Goal: Check status: Check status

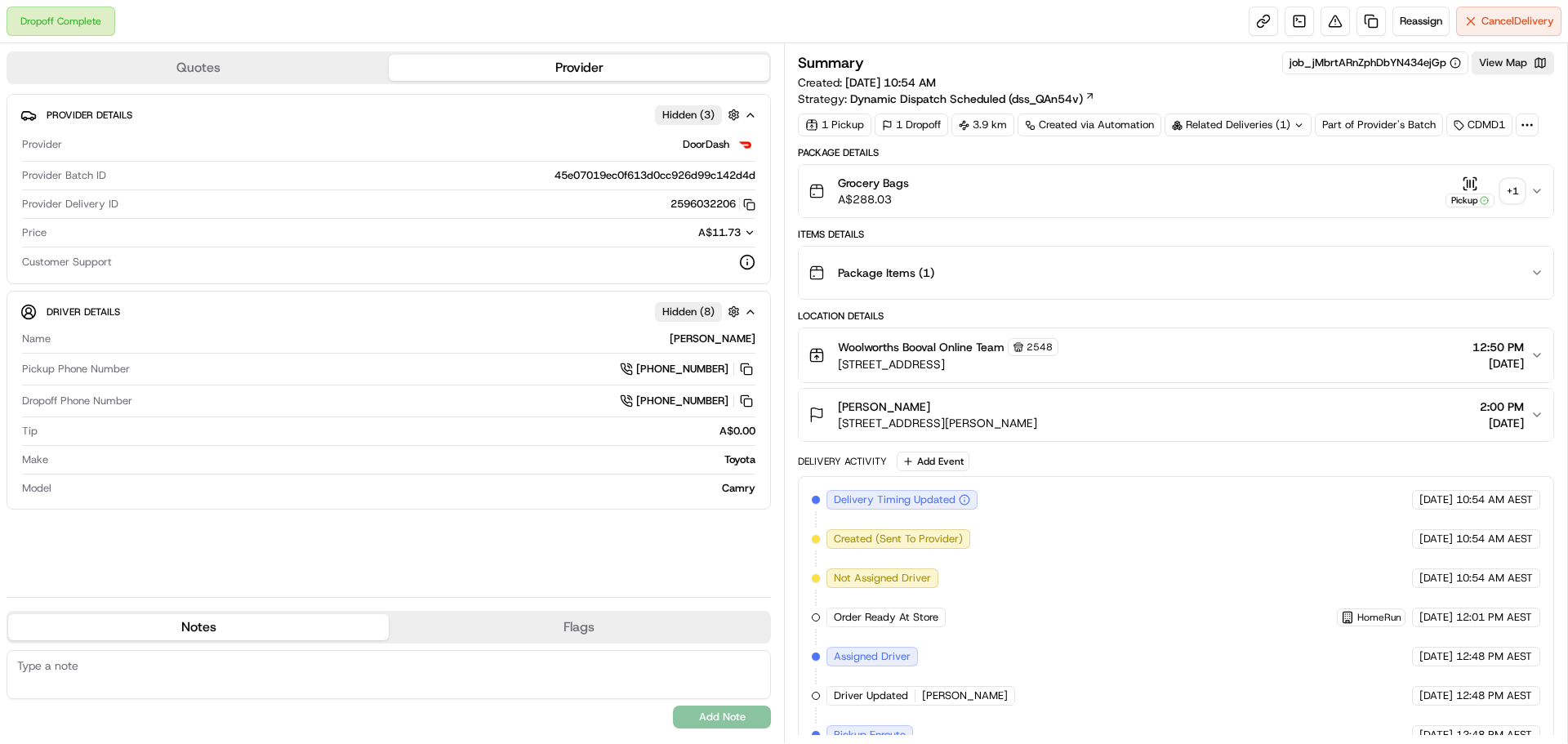
click at [1284, 124] on div "Related Deliveries (1)" at bounding box center [1238, 125] width 147 height 23
click at [1284, 182] on td "265860098" at bounding box center [1320, 190] width 181 height 29
click at [1286, 192] on span "265860098" at bounding box center [1266, 190] width 58 height 15
click at [1517, 190] on div "+ 1" at bounding box center [1512, 190] width 23 height 23
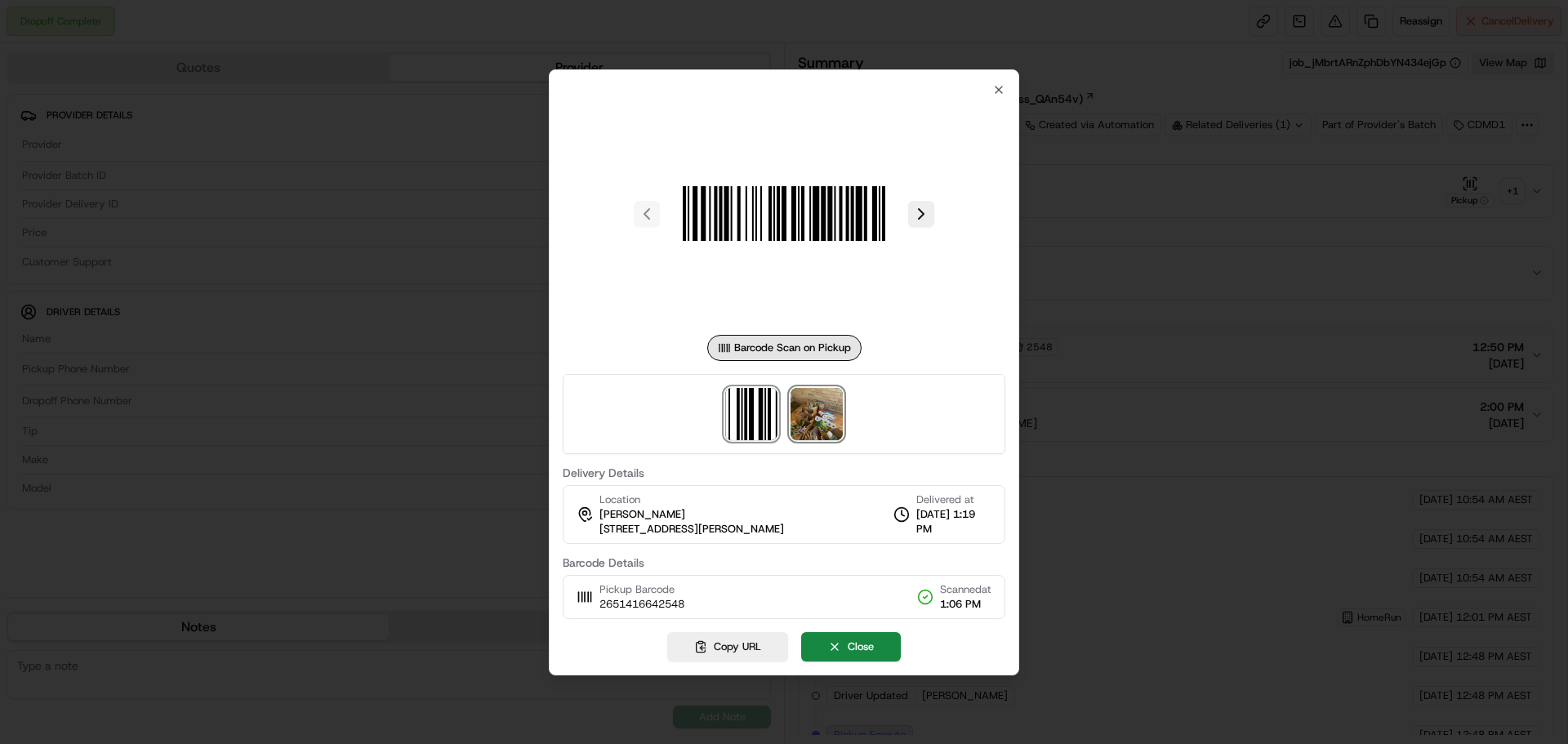
click at [821, 439] on img at bounding box center [816, 414] width 52 height 53
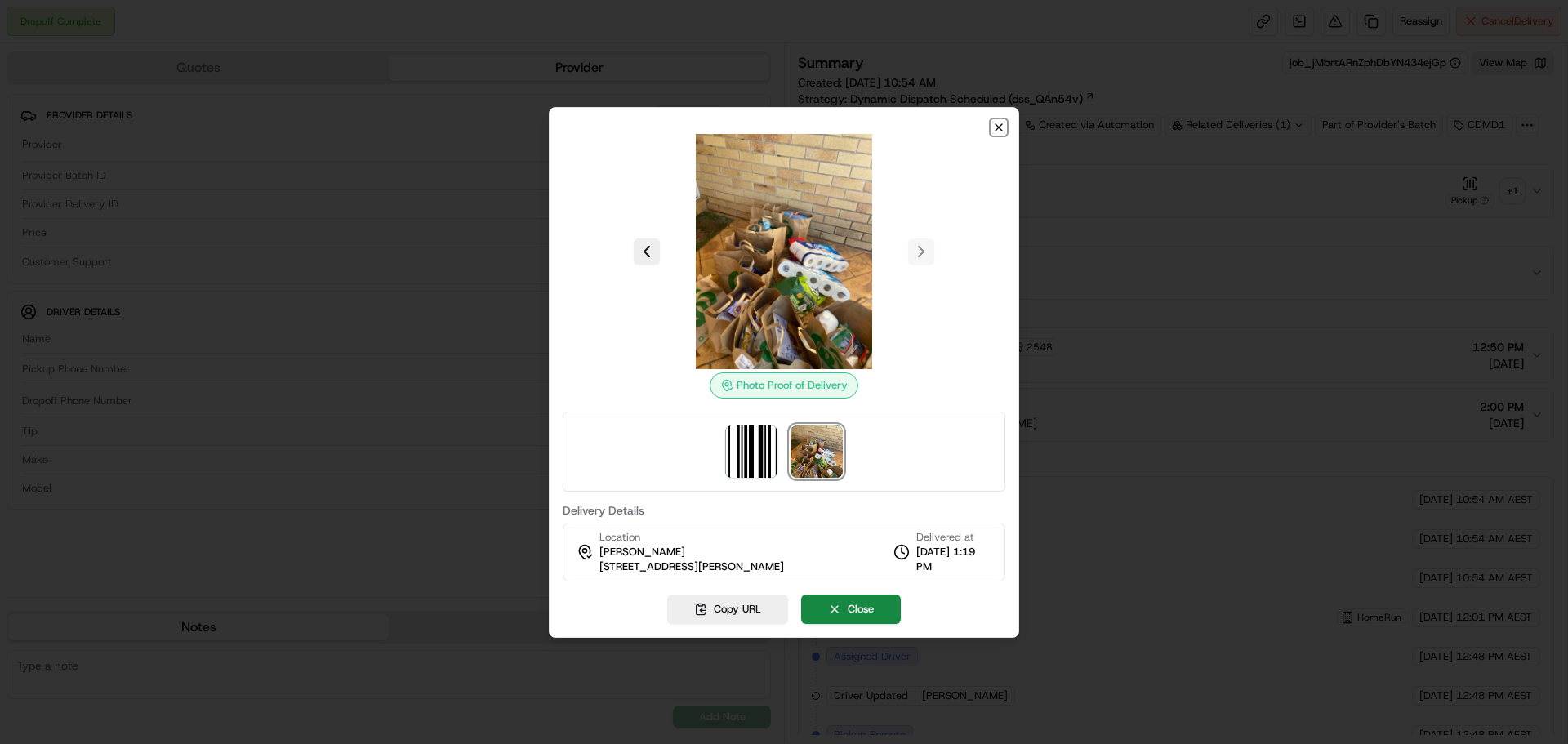
click at [1001, 121] on icon "button" at bounding box center [998, 127] width 13 height 13
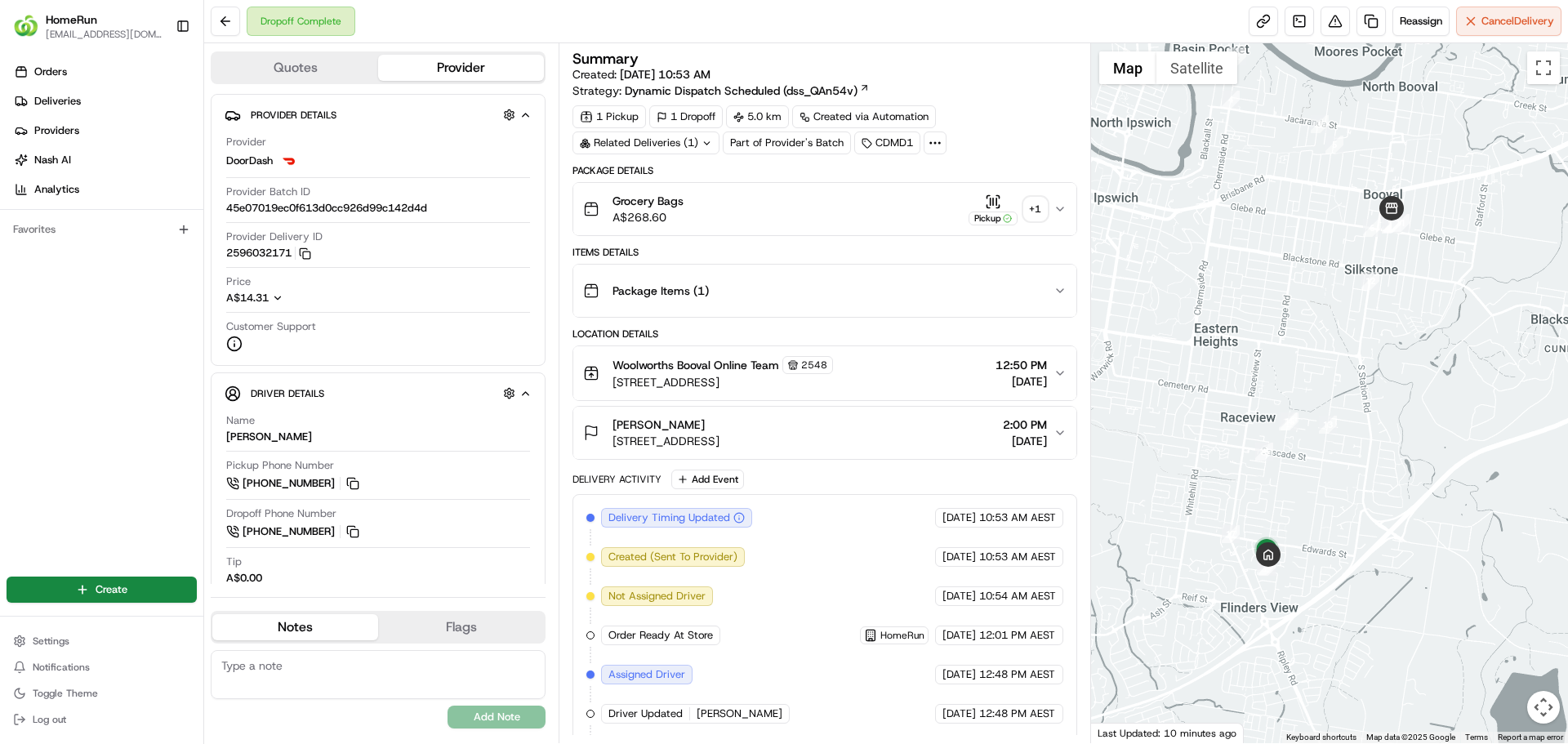
click at [1036, 209] on div "+ 1" at bounding box center [1035, 209] width 23 height 23
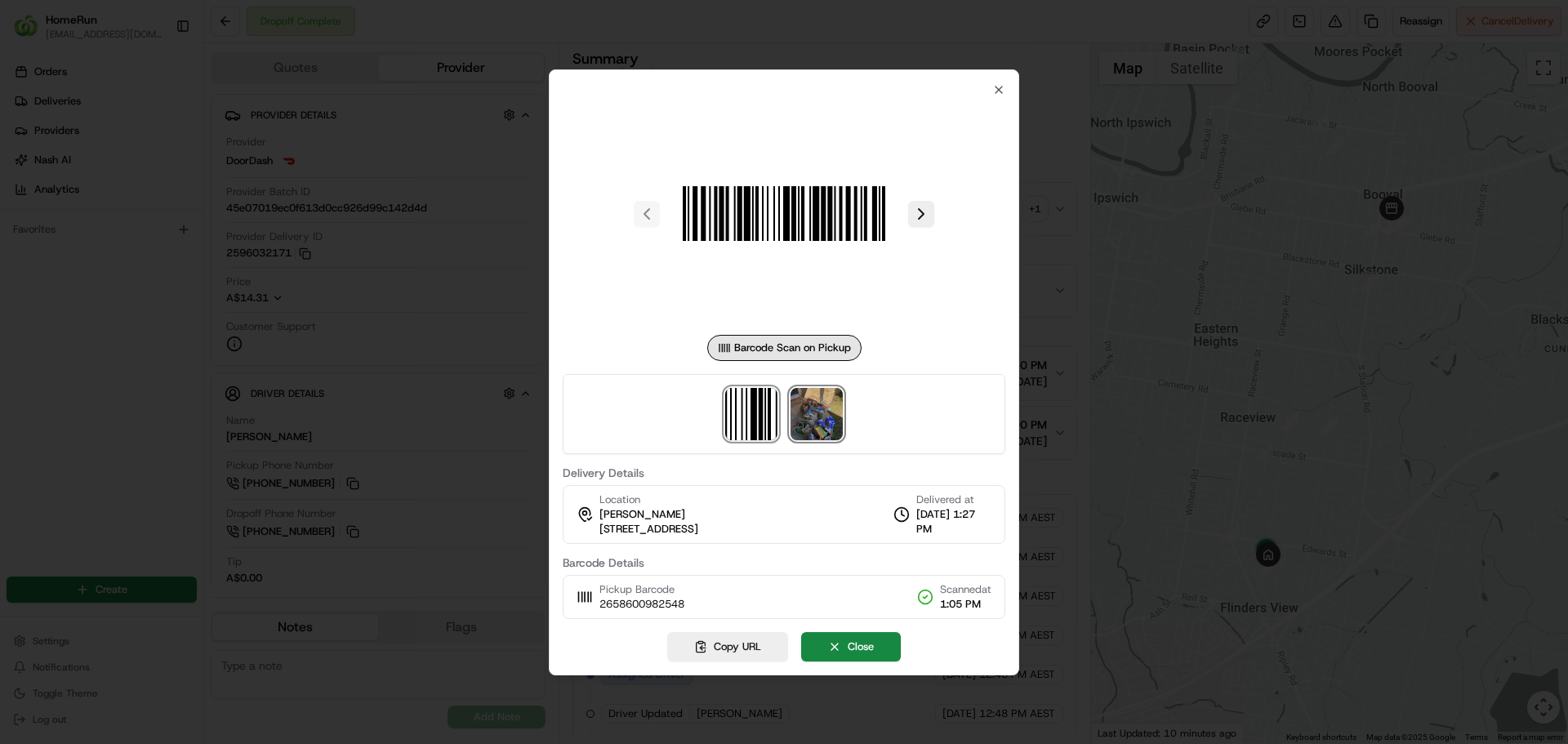
click at [812, 412] on img at bounding box center [816, 414] width 52 height 53
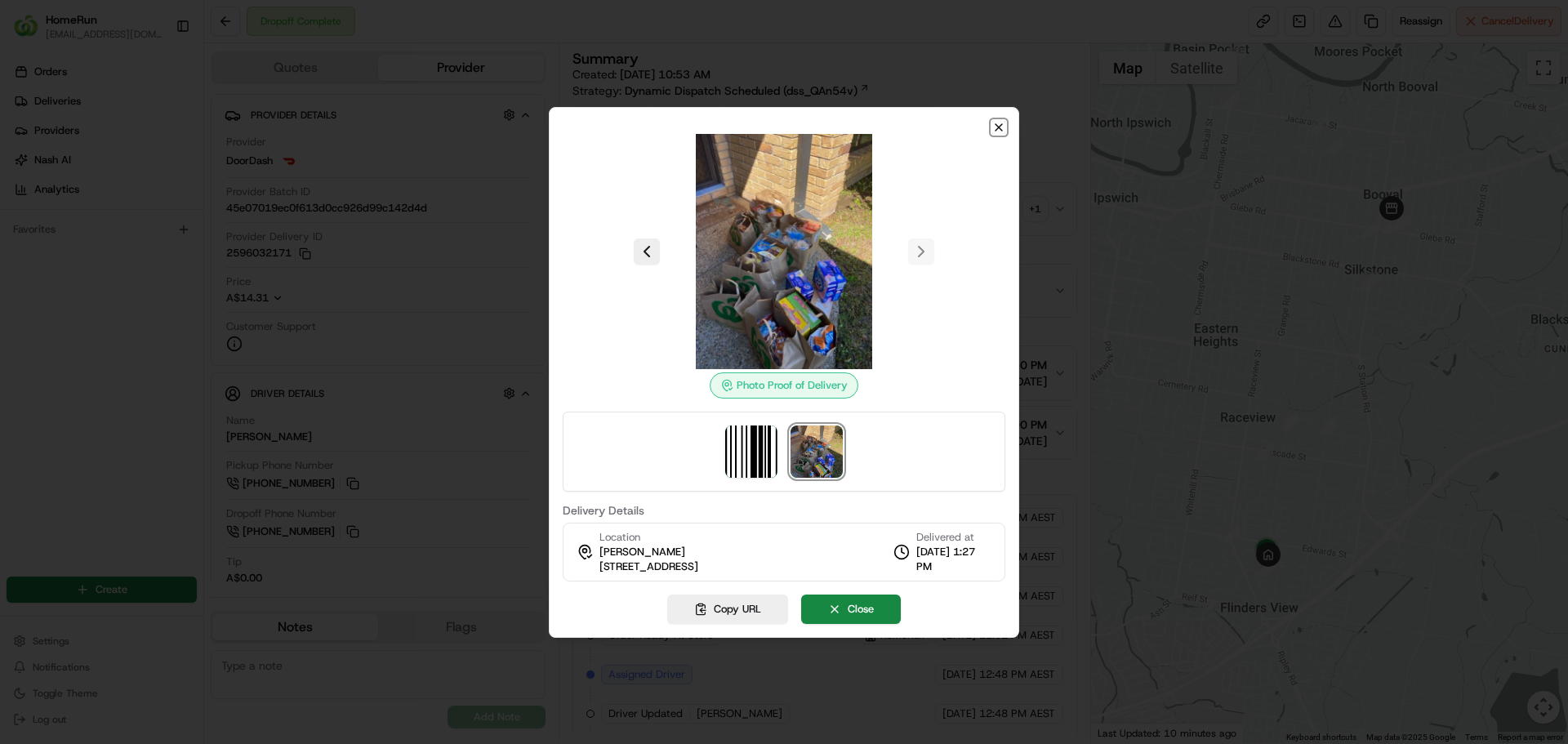
click at [998, 131] on icon "button" at bounding box center [998, 127] width 13 height 13
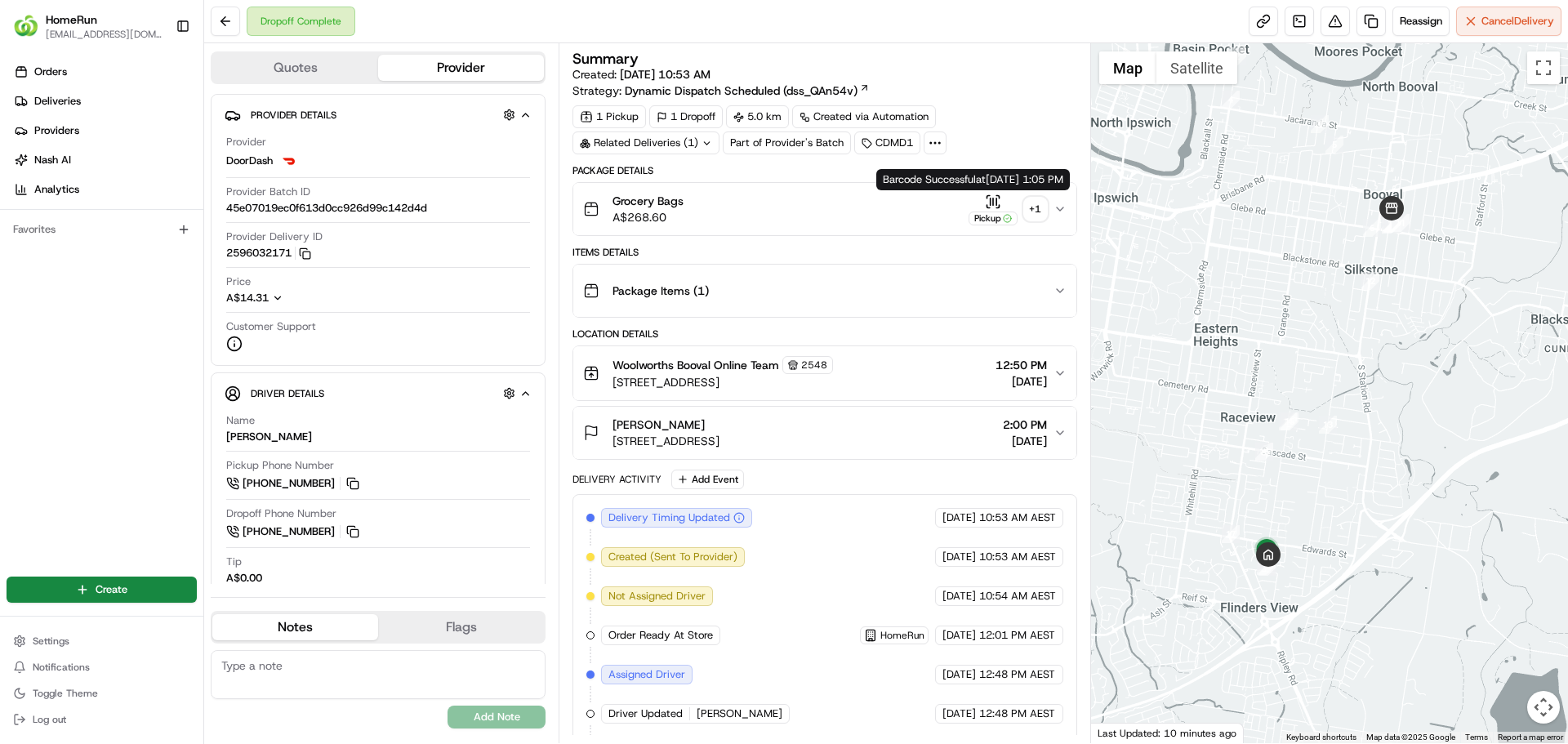
click at [1038, 213] on div "+ 1" at bounding box center [1035, 209] width 23 height 23
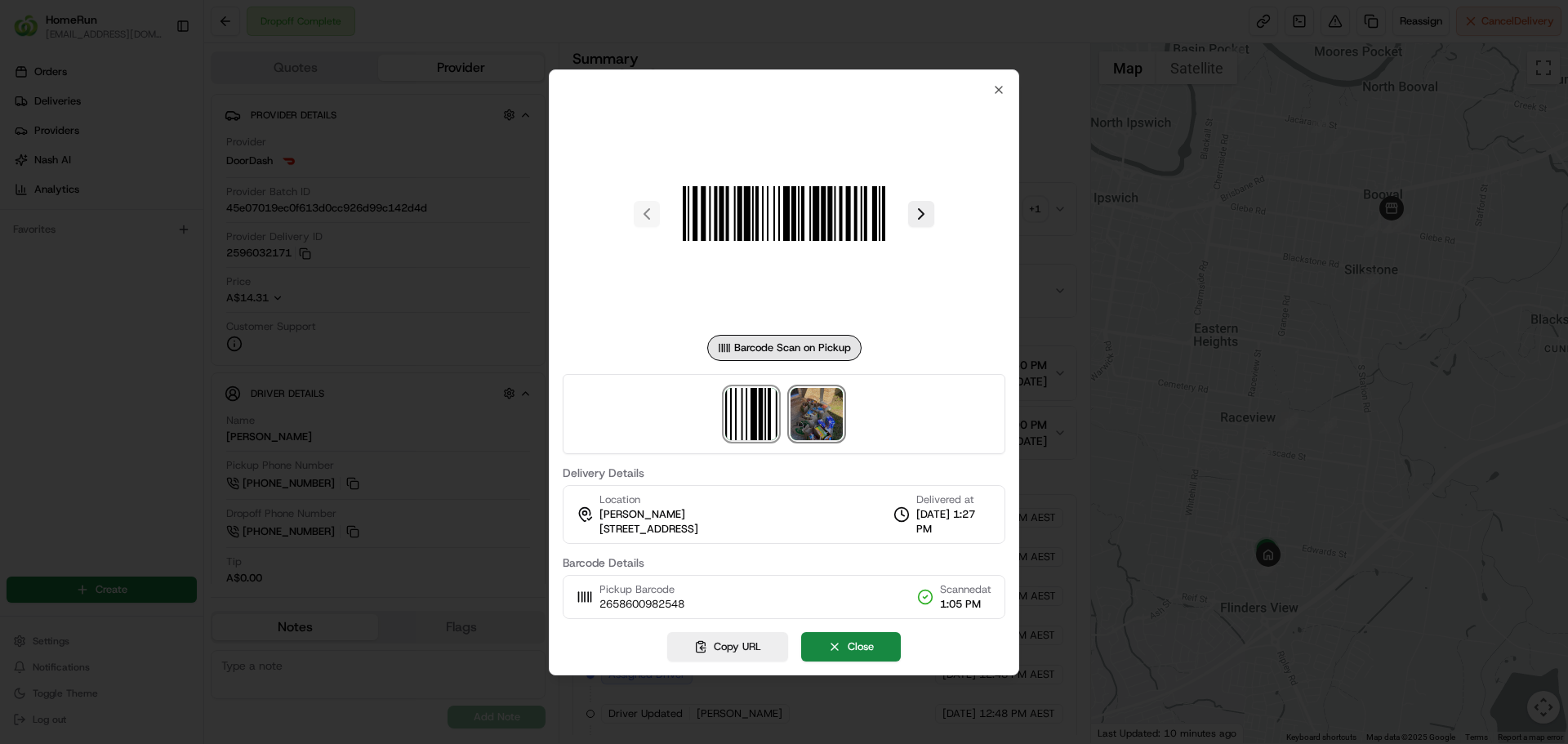
click at [825, 404] on img at bounding box center [816, 414] width 52 height 53
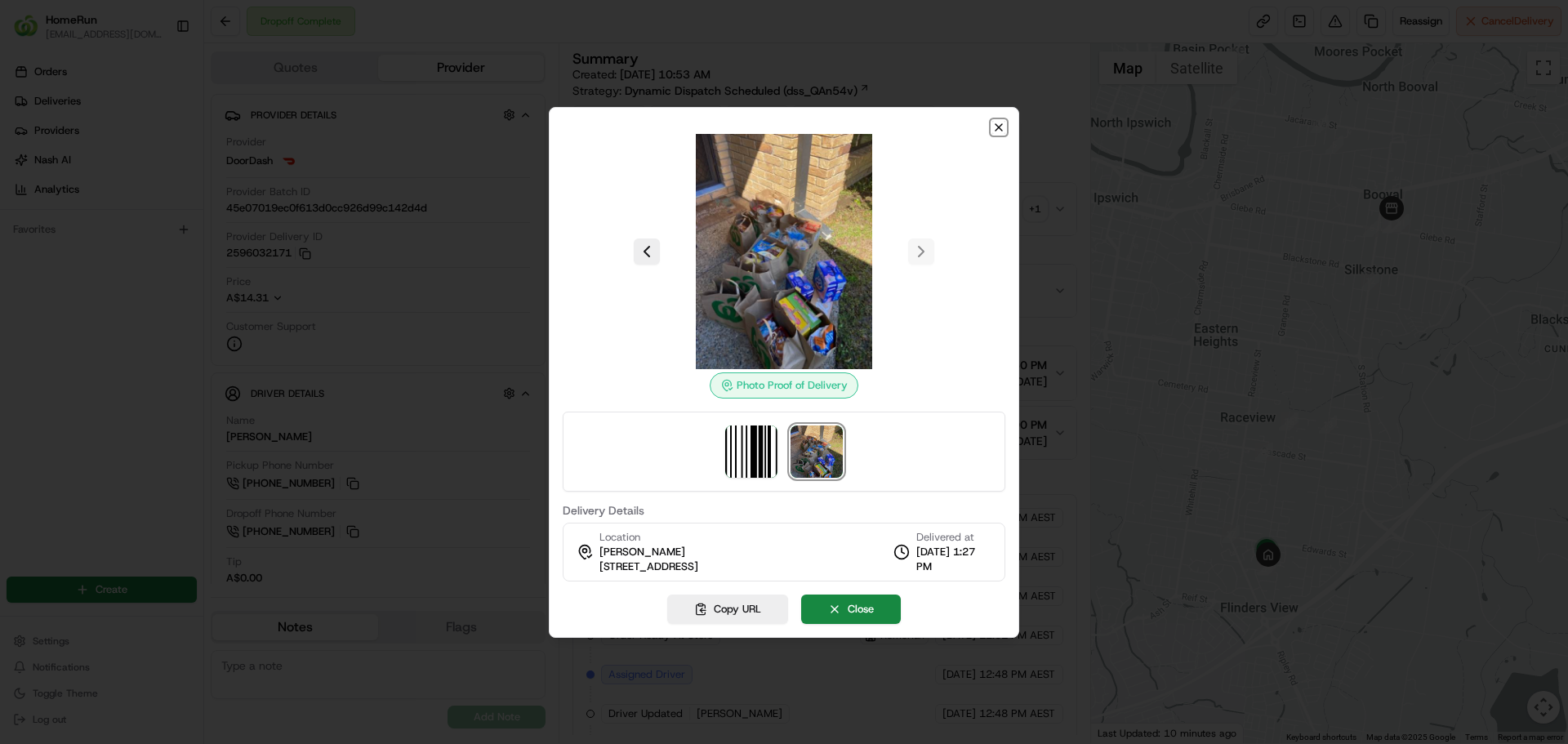
click at [995, 128] on icon "button" at bounding box center [998, 127] width 13 height 13
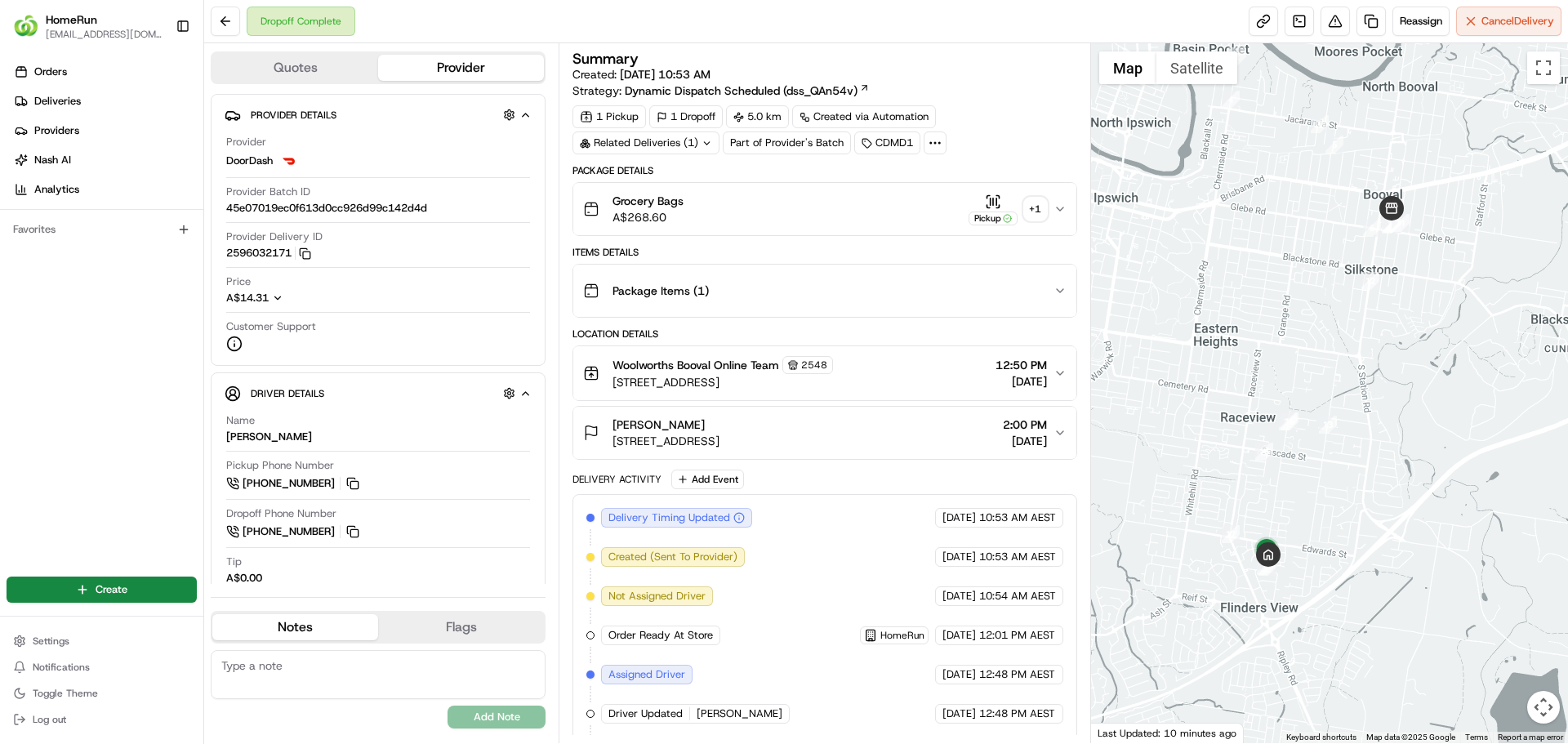
click at [1040, 212] on div "+ 1" at bounding box center [1035, 209] width 23 height 23
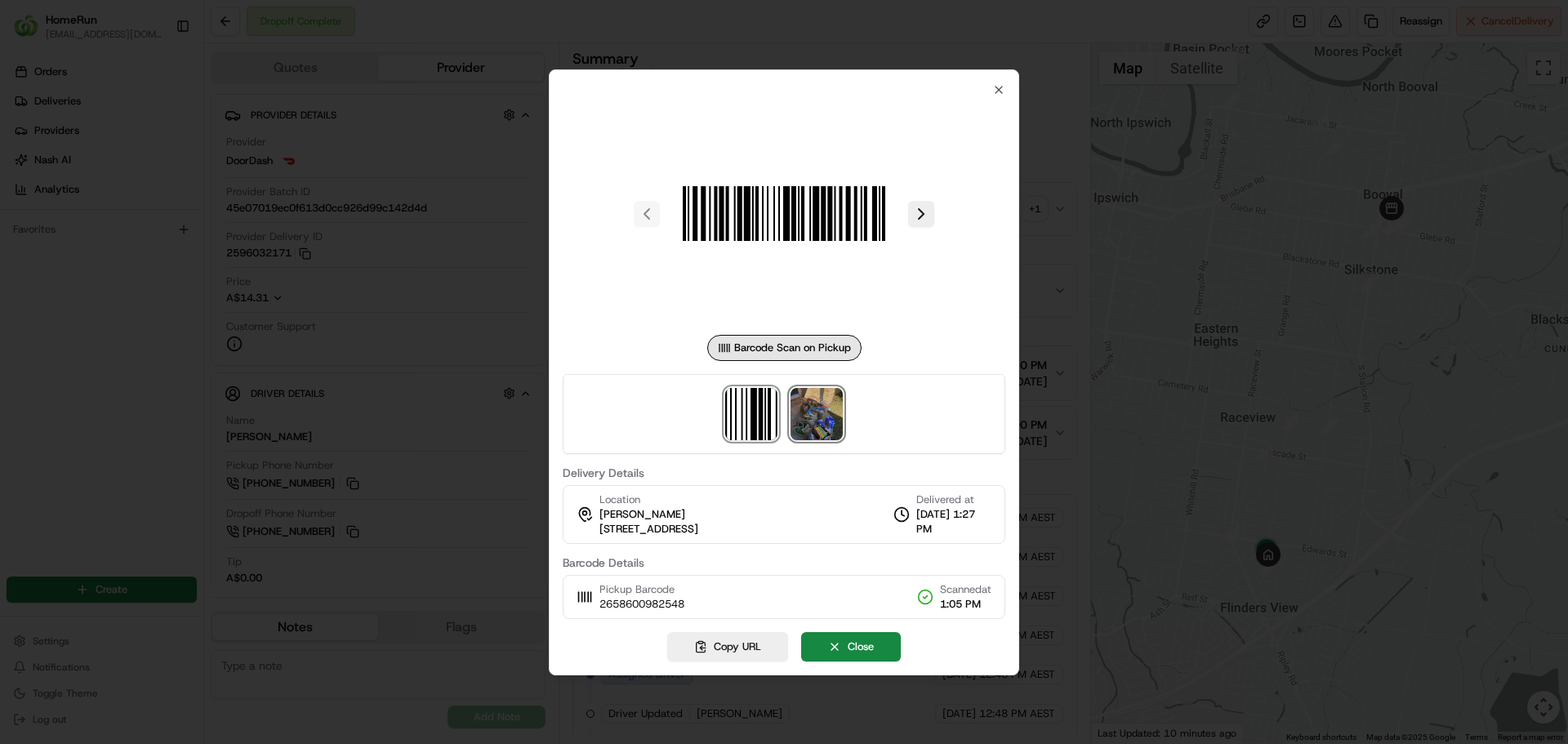
click at [840, 418] on img at bounding box center [816, 414] width 52 height 53
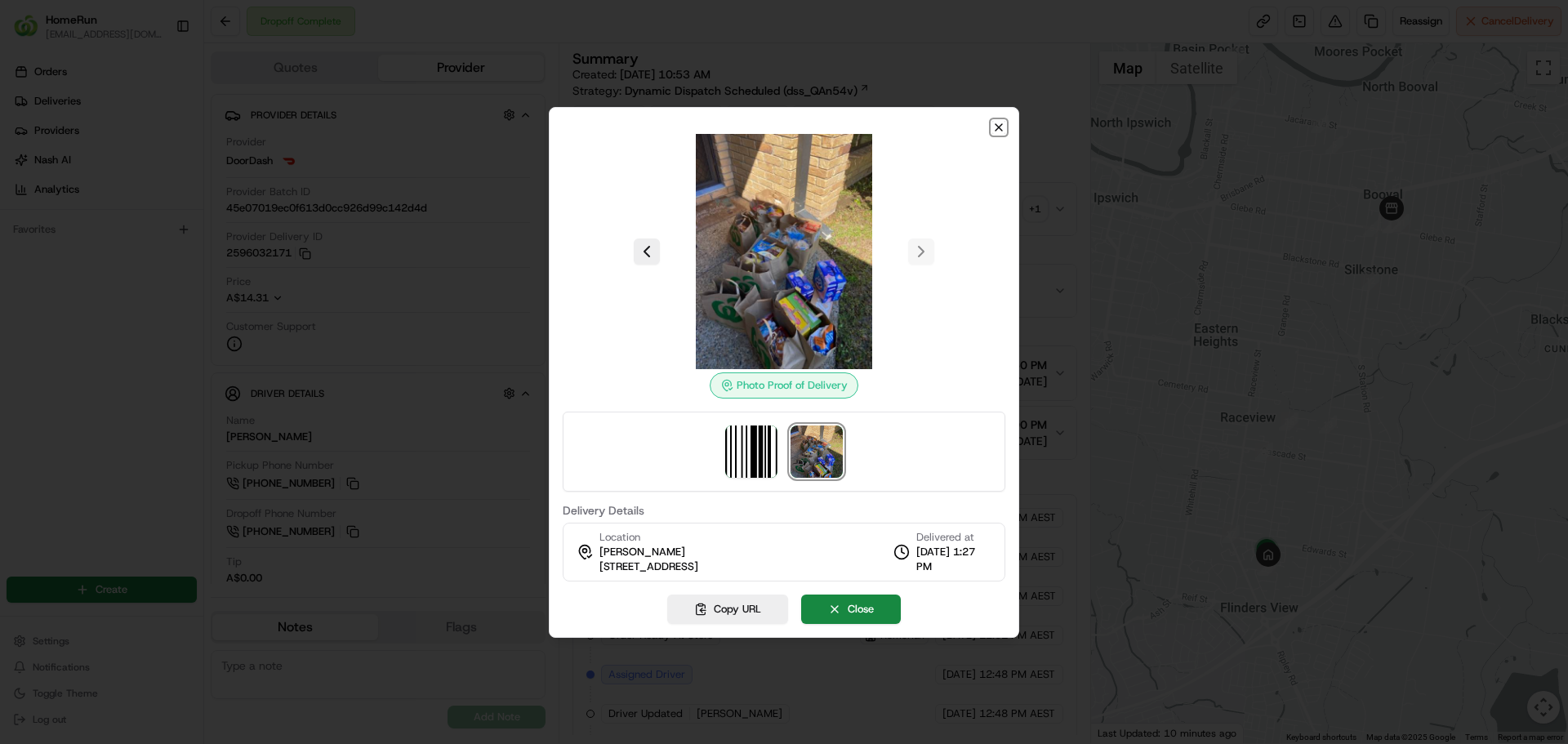
click at [999, 126] on icon "button" at bounding box center [998, 127] width 7 height 7
